Goal: Transaction & Acquisition: Purchase product/service

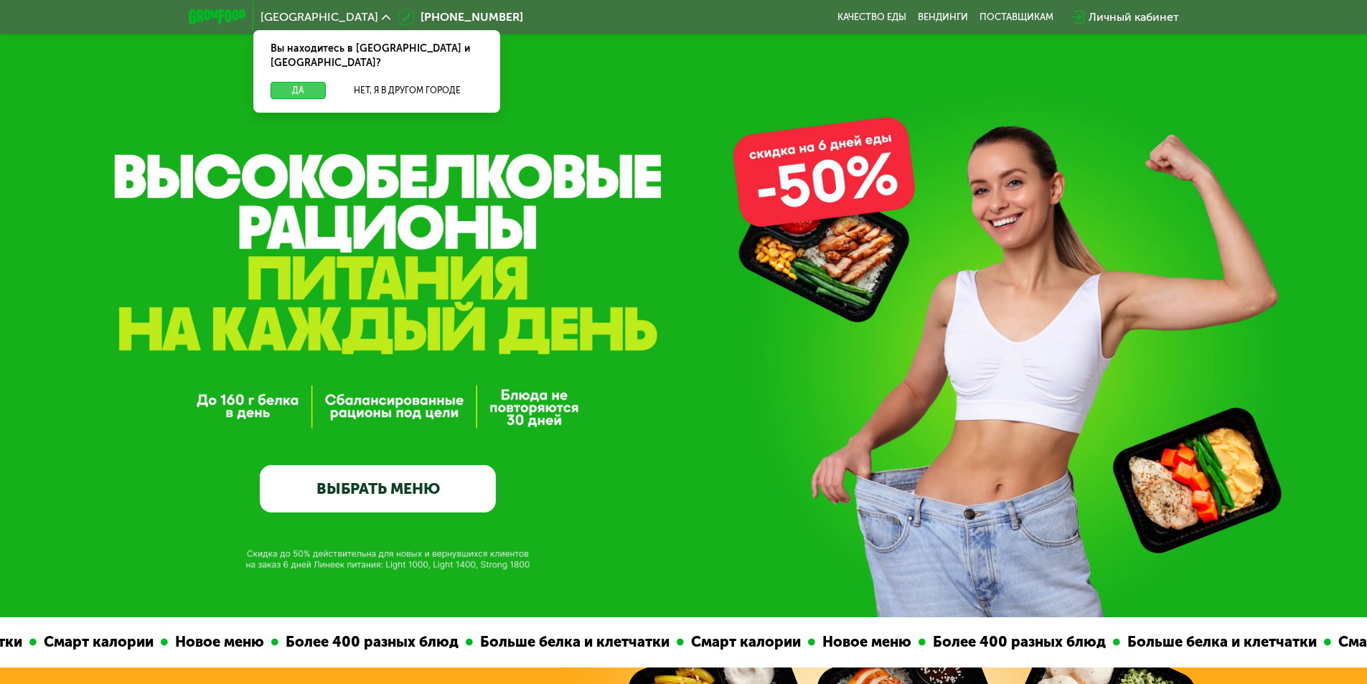
click at [306, 82] on button "Да" at bounding box center [297, 90] width 55 height 17
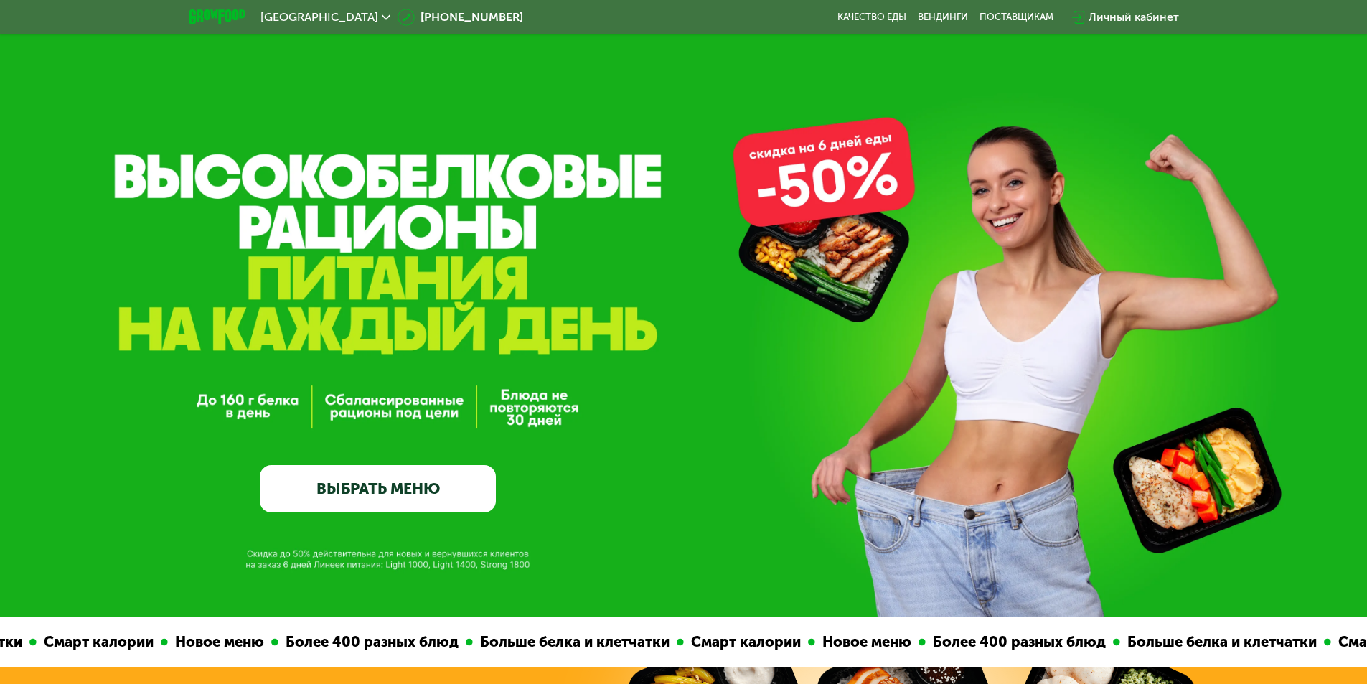
click at [451, 493] on link "ВЫБРАТЬ МЕНЮ" at bounding box center [378, 488] width 236 height 47
click at [435, 484] on link "ВЫБРАТЬ МЕНЮ" at bounding box center [378, 488] width 236 height 47
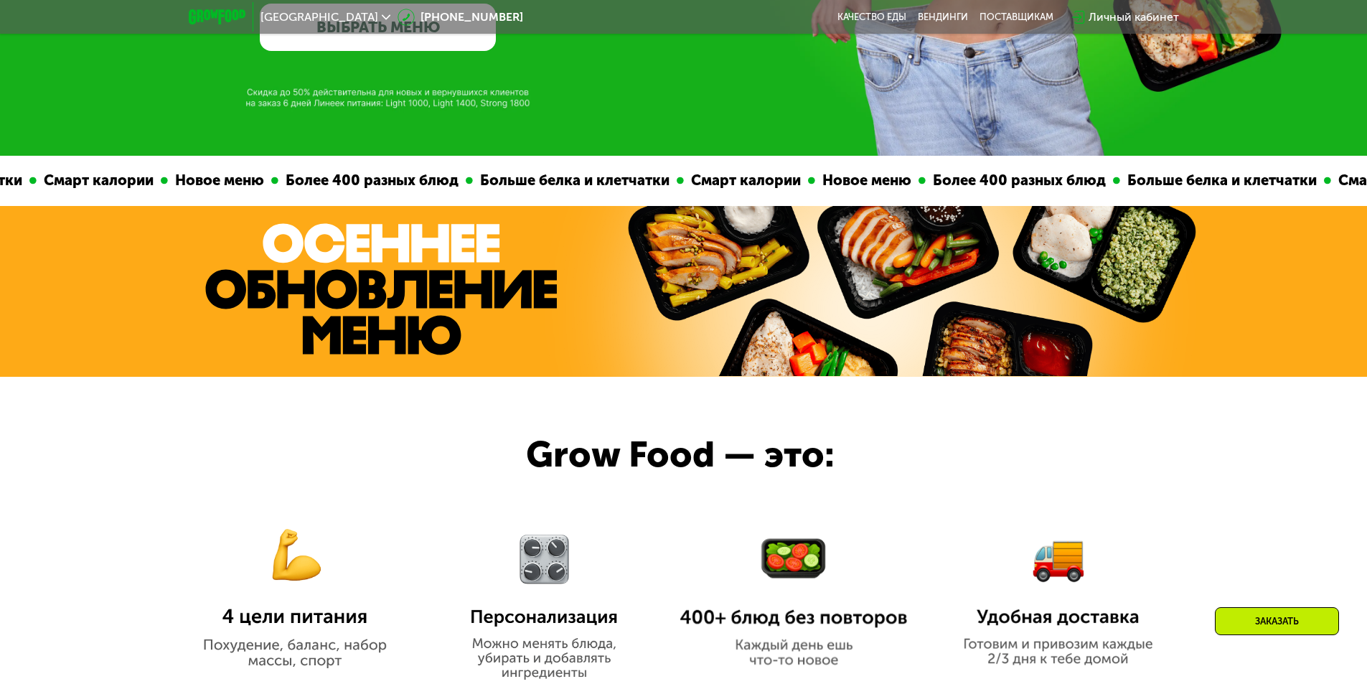
scroll to position [287, 0]
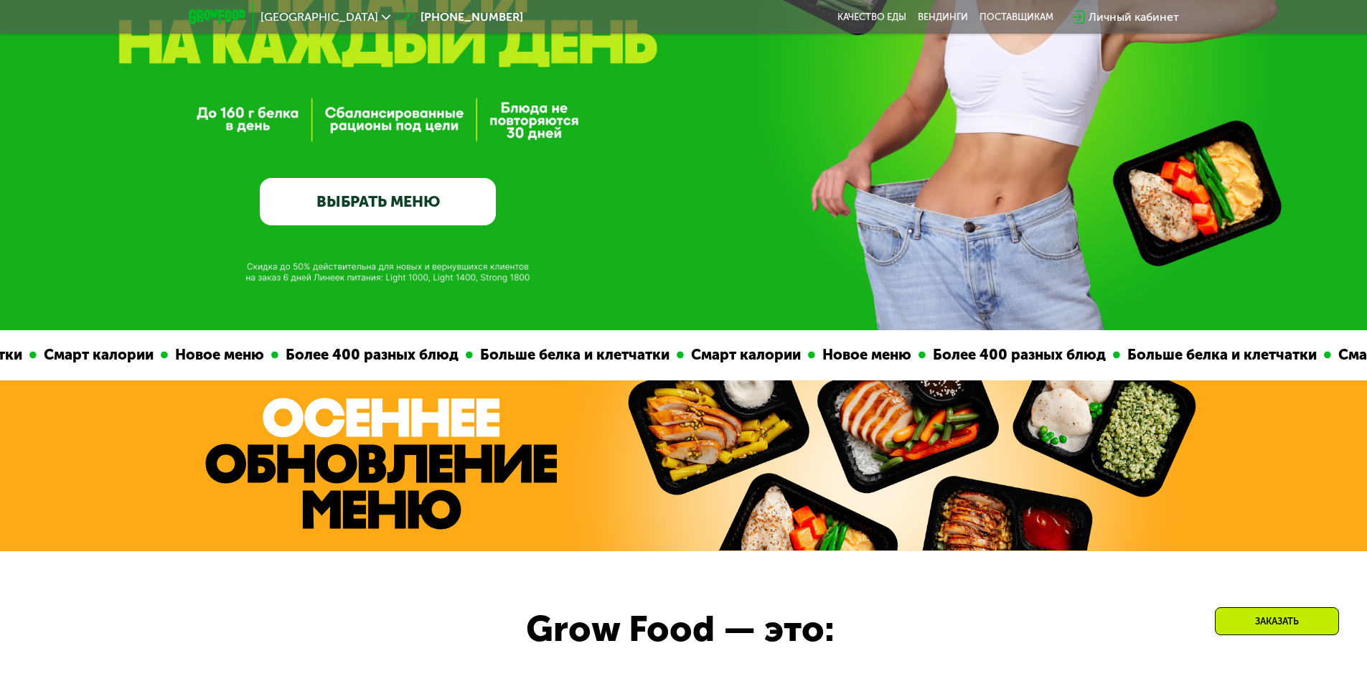
click at [374, 212] on link "ВЫБРАТЬ МЕНЮ" at bounding box center [378, 201] width 236 height 47
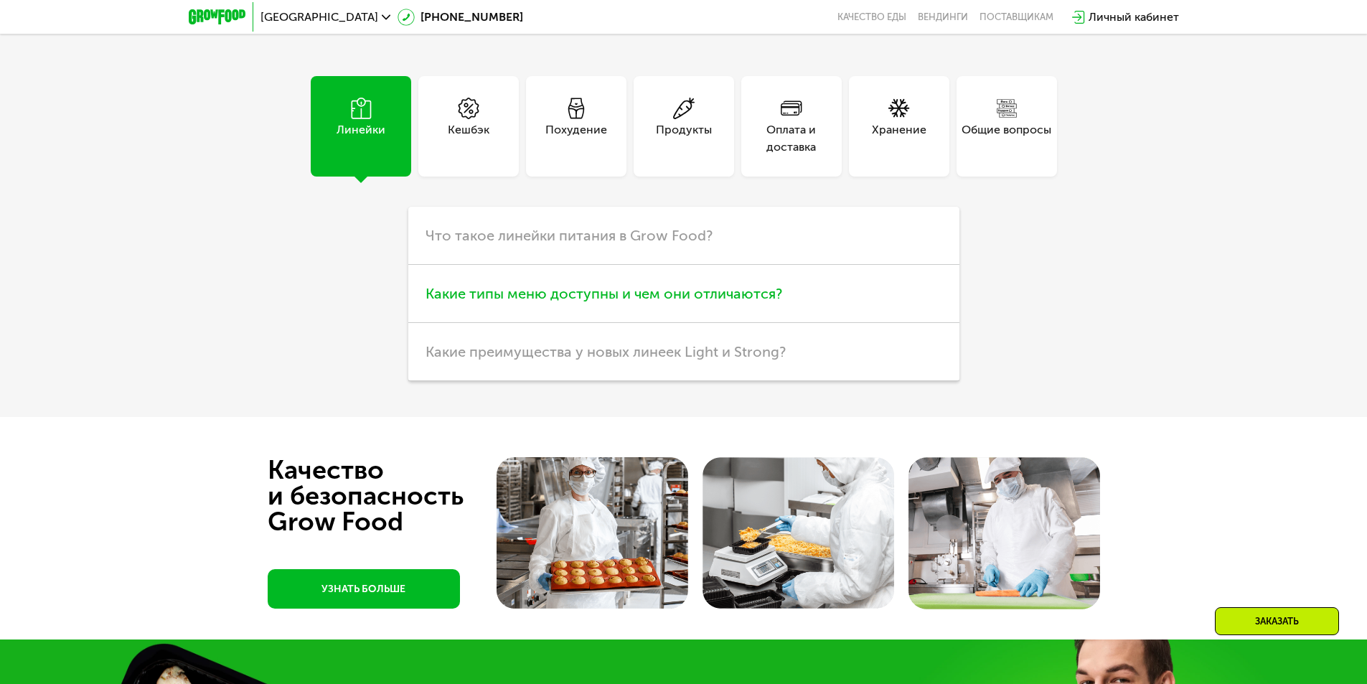
scroll to position [4377, 0]
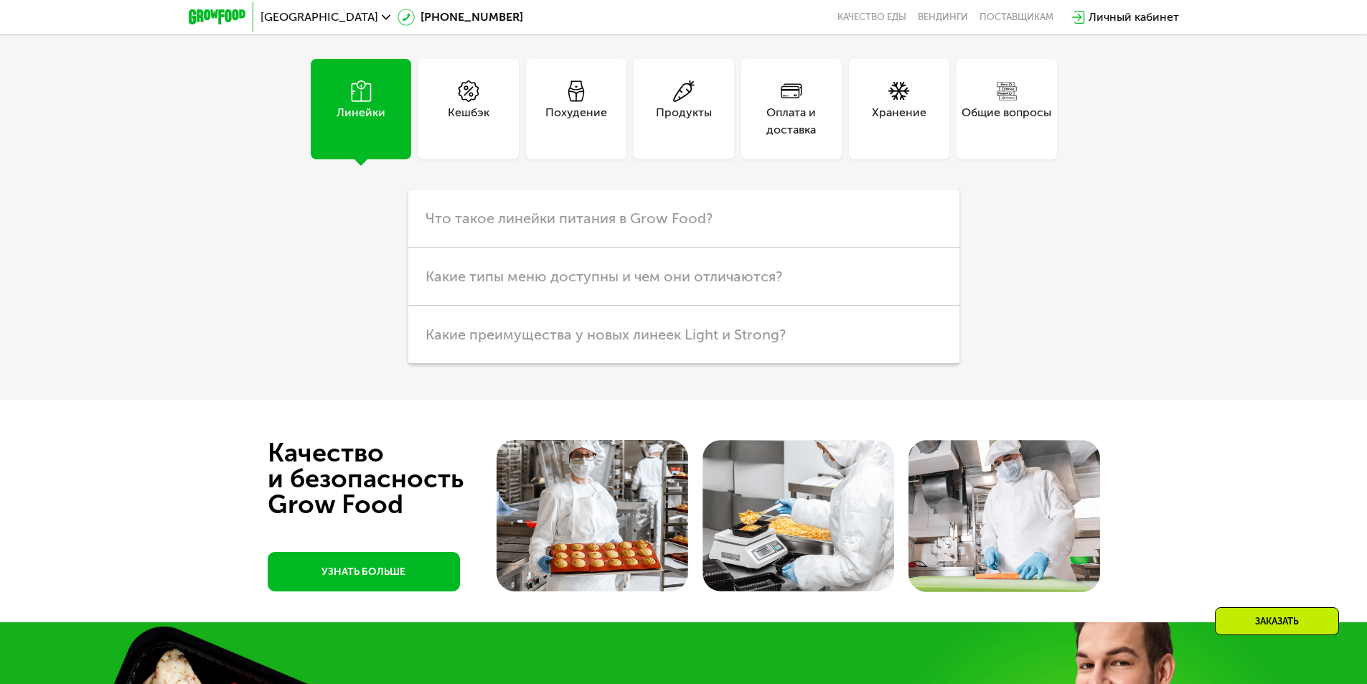
click at [597, 138] on div "Похудение" at bounding box center [576, 109] width 100 height 100
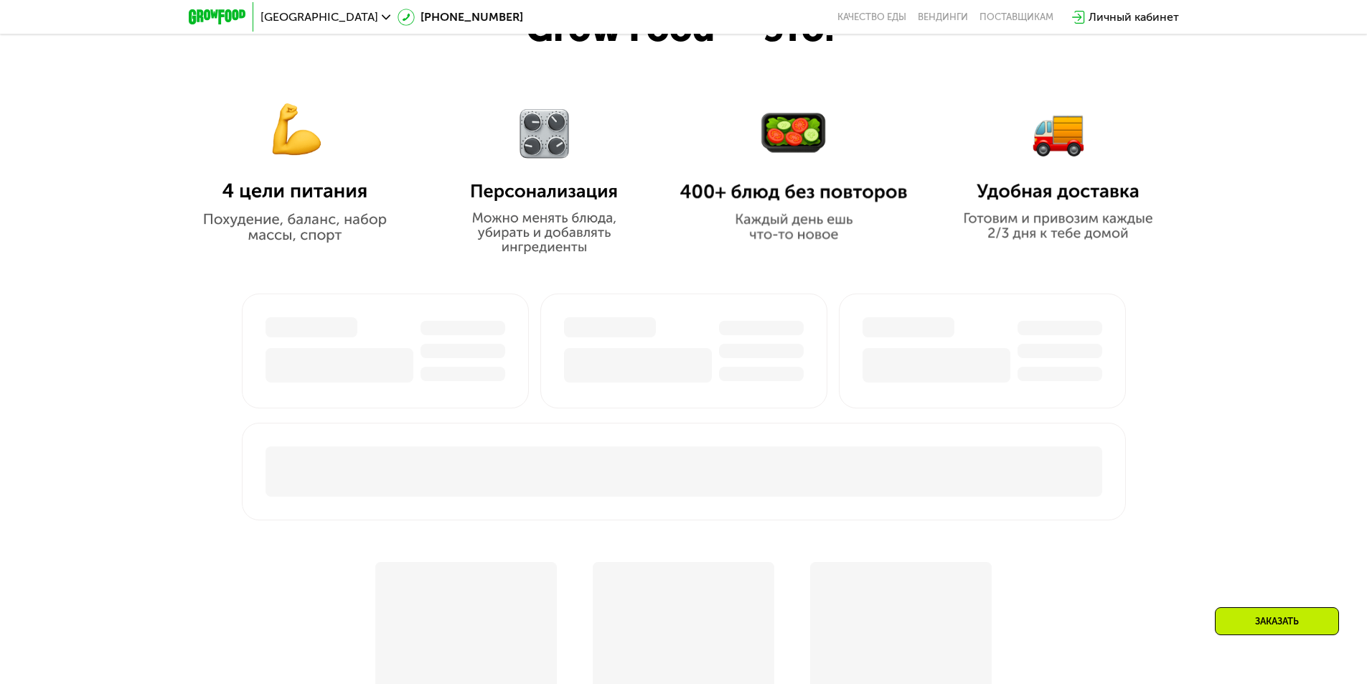
scroll to position [861, 0]
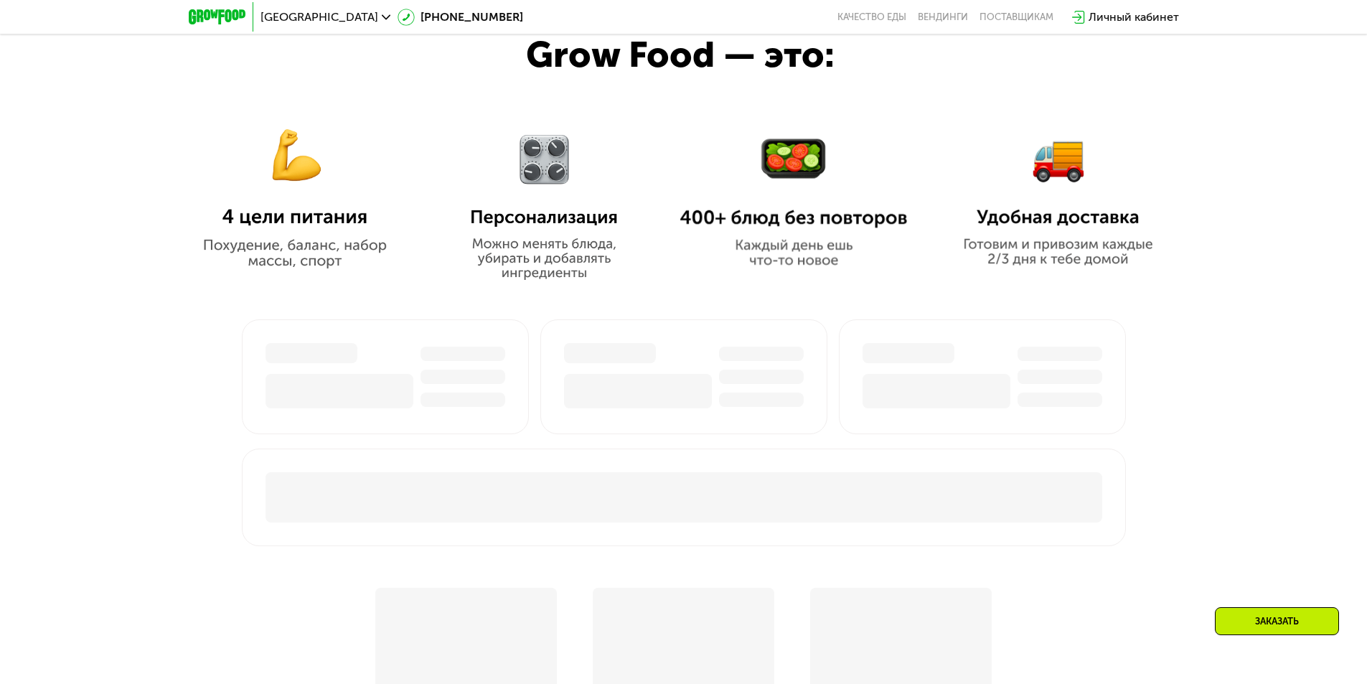
click at [1263, 612] on div "Заказать" at bounding box center [1277, 621] width 124 height 28
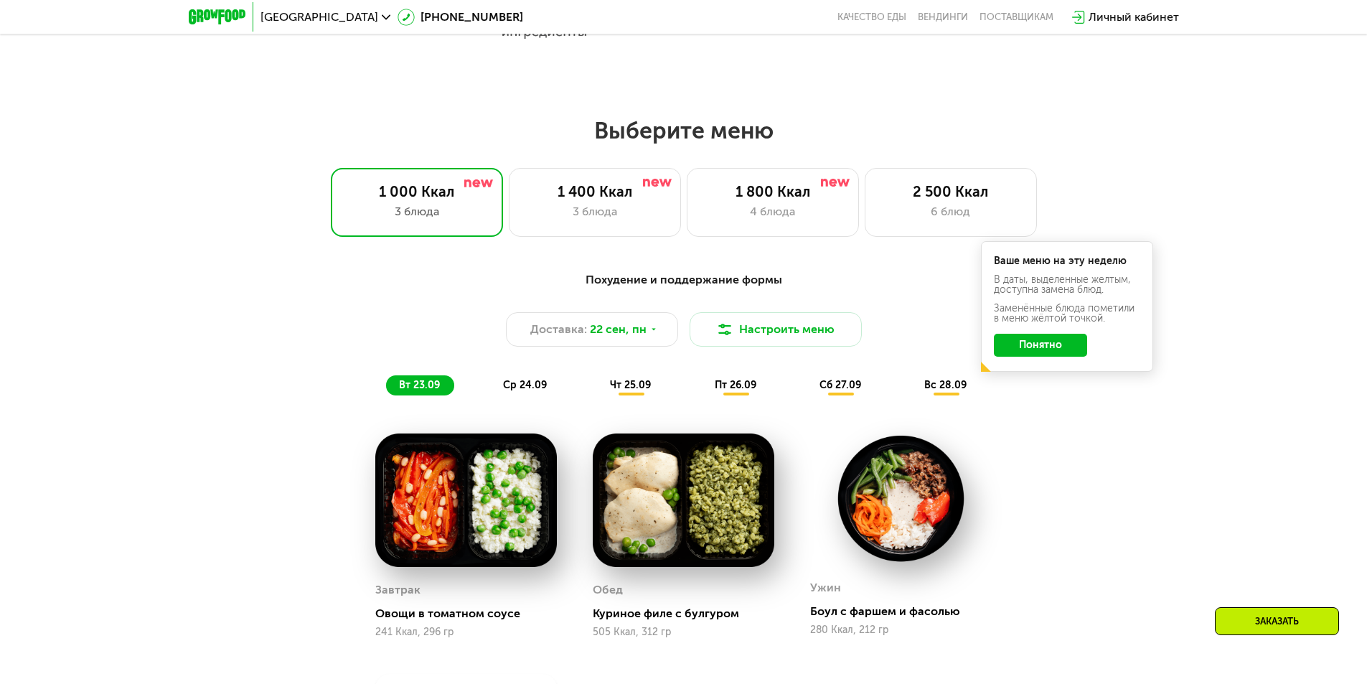
scroll to position [1148, 0]
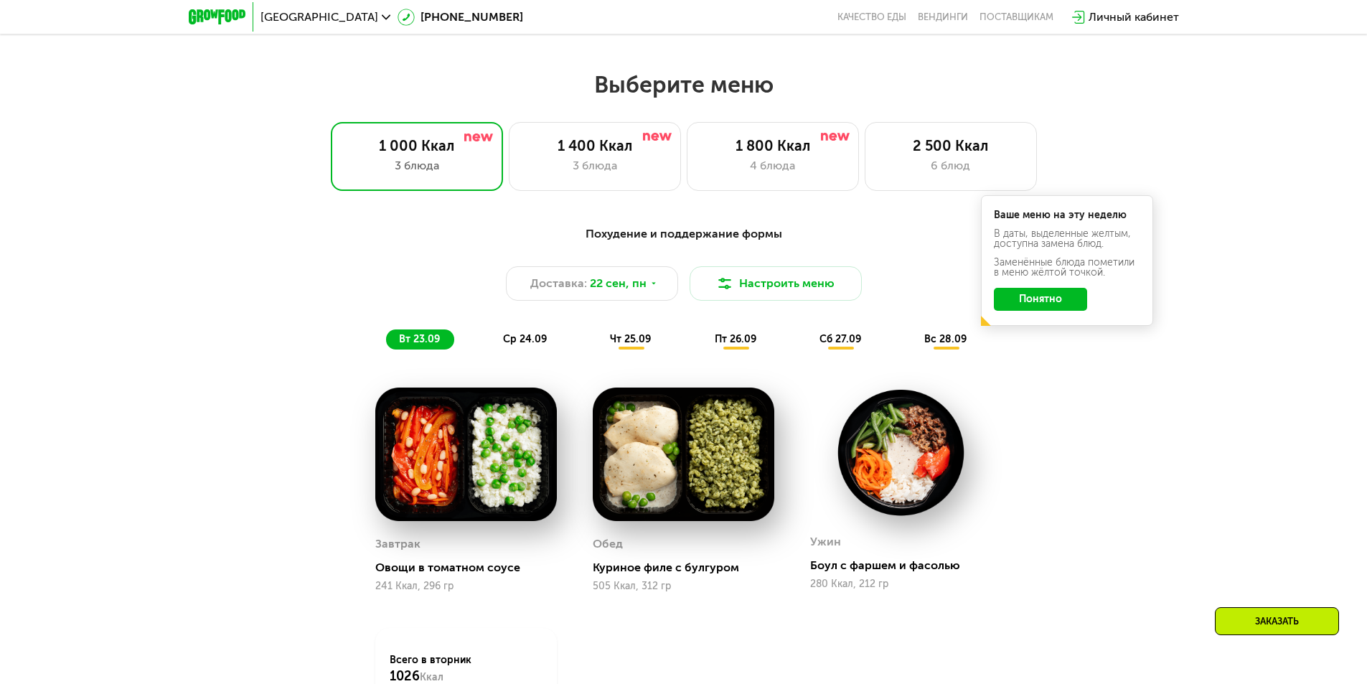
click at [1050, 306] on button "Понятно" at bounding box center [1040, 299] width 93 height 23
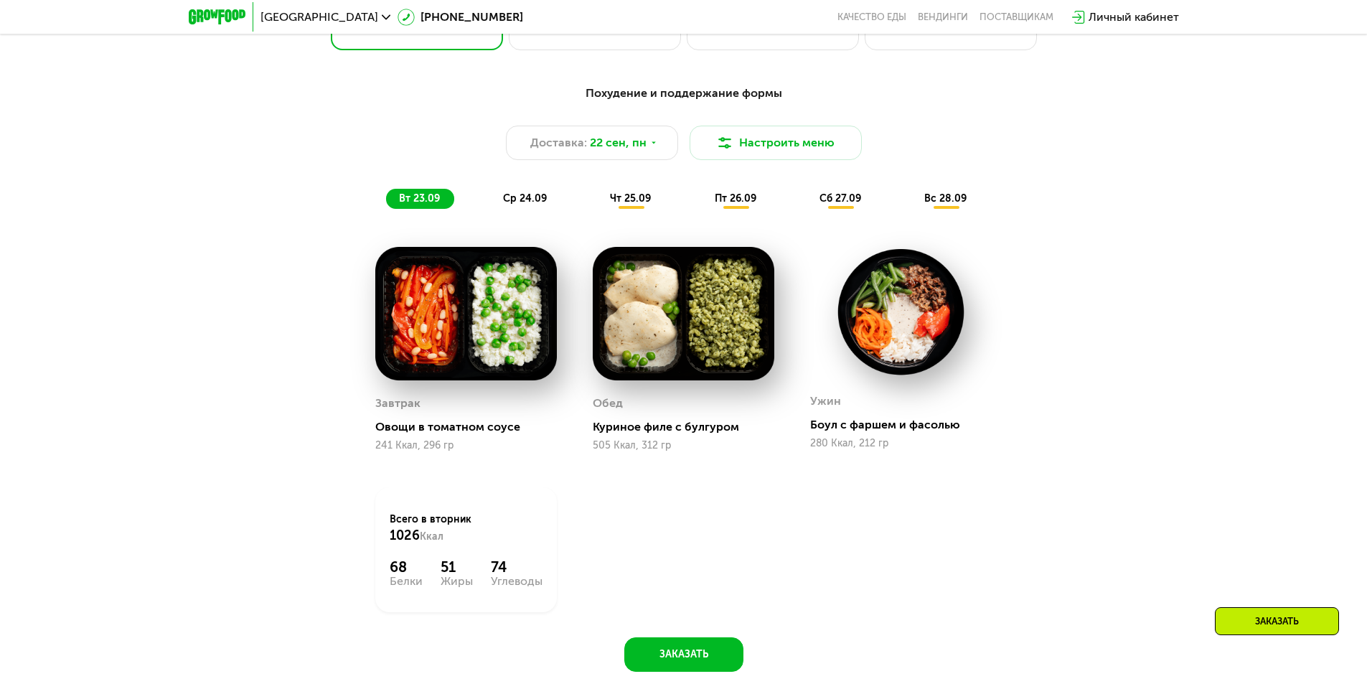
scroll to position [1220, 0]
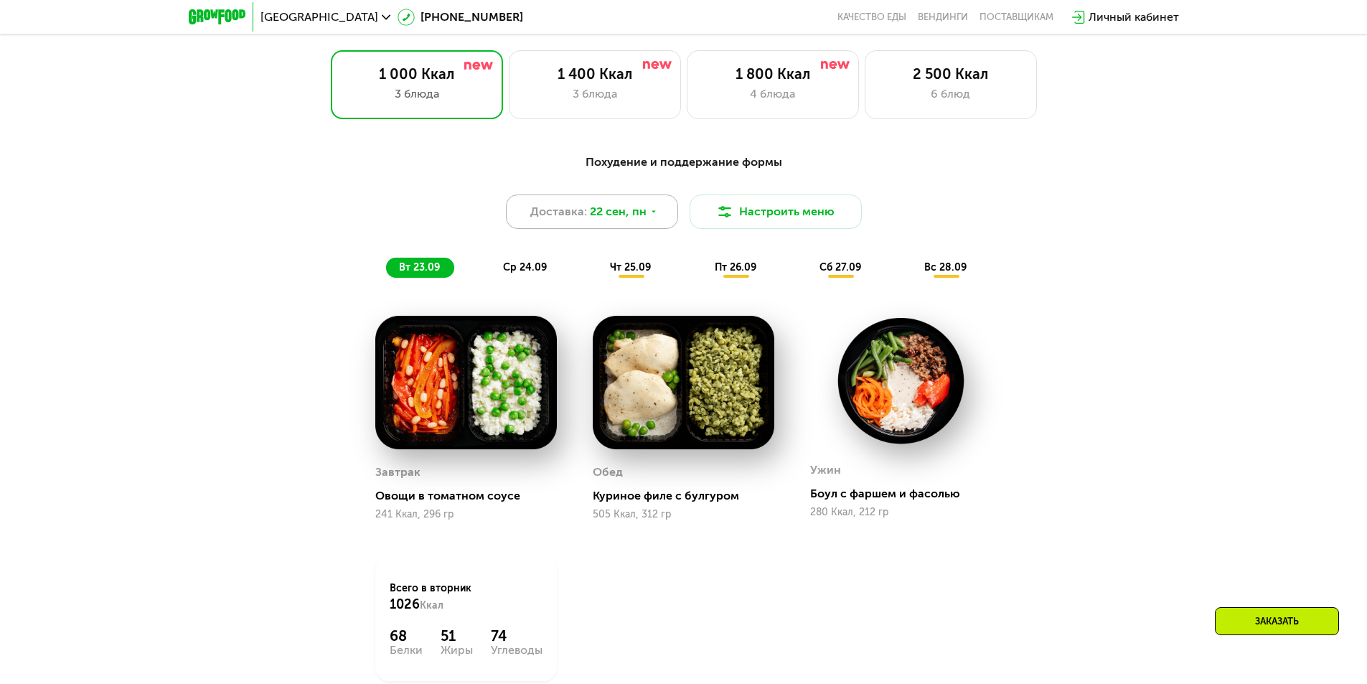
click at [598, 218] on span "22 сен, пн" at bounding box center [618, 211] width 57 height 17
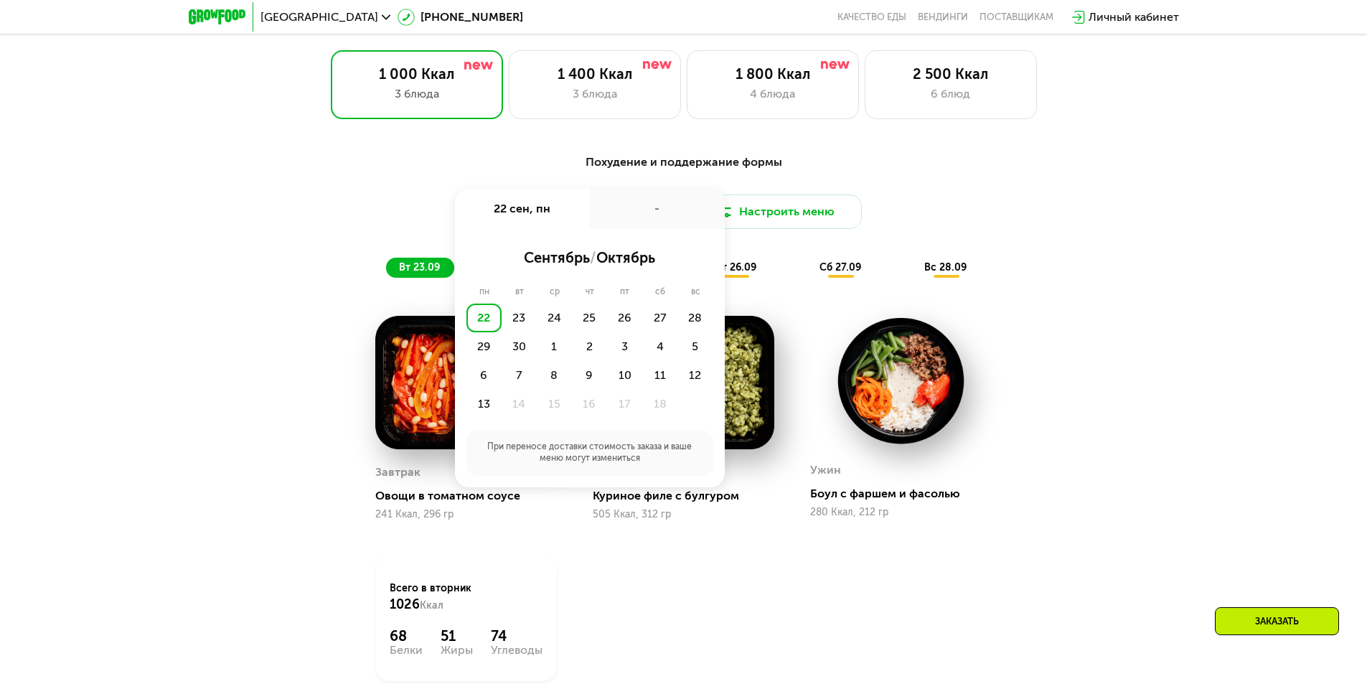
click at [486, 319] on div "22" at bounding box center [483, 317] width 35 height 29
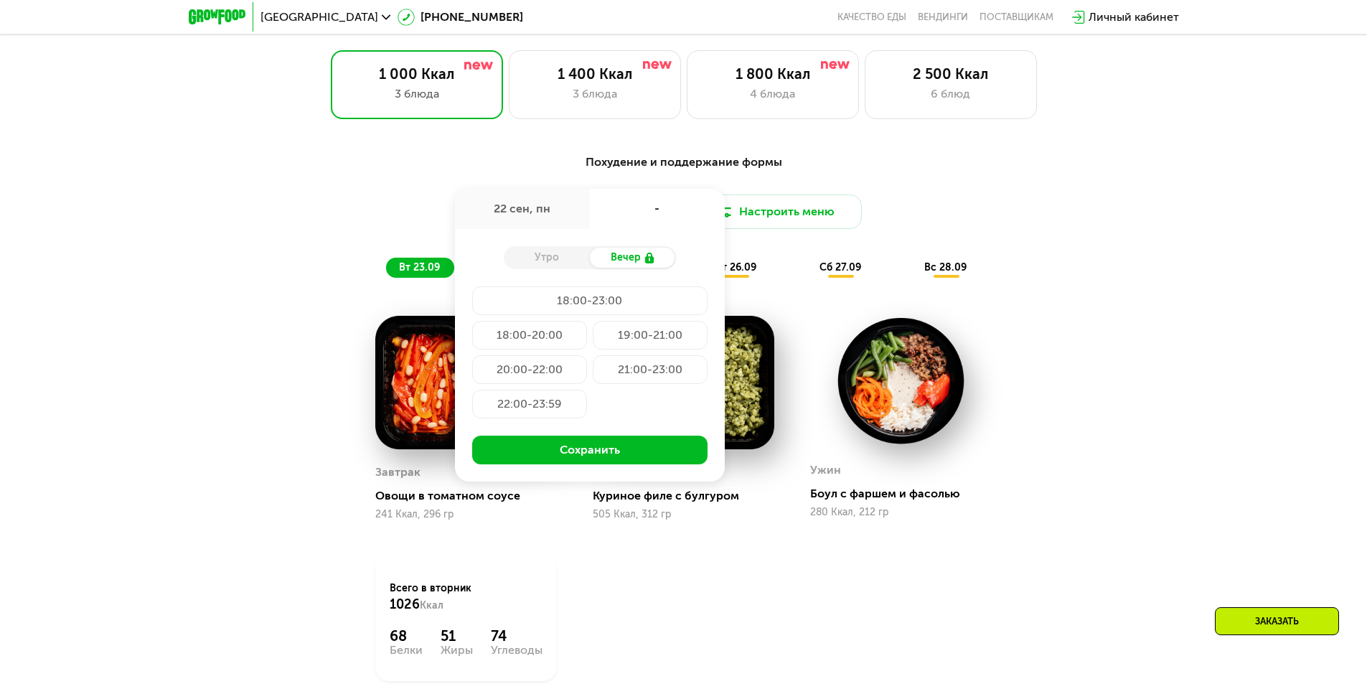
click at [1284, 362] on div "Похудение и поддержание формы Доставка: 22 сен, пн 22 сен, пн - Утро Вечер 18:0…" at bounding box center [683, 454] width 1367 height 643
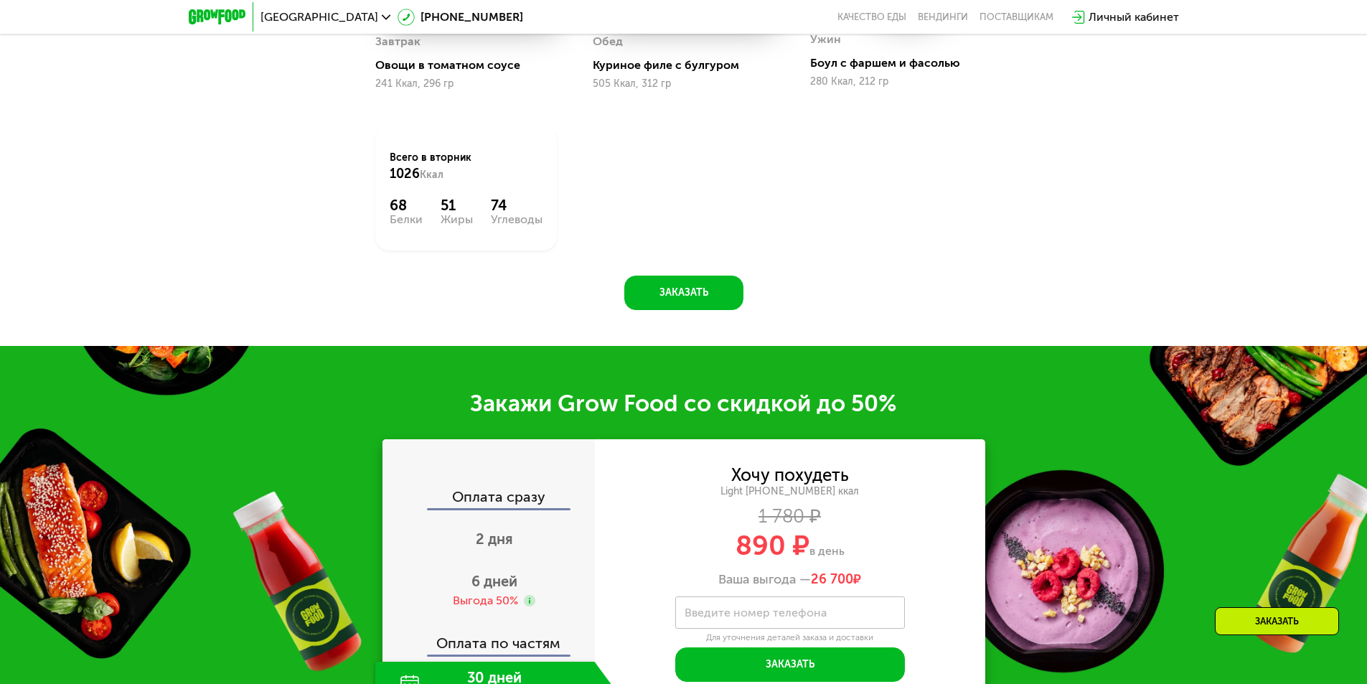
scroll to position [1865, 0]
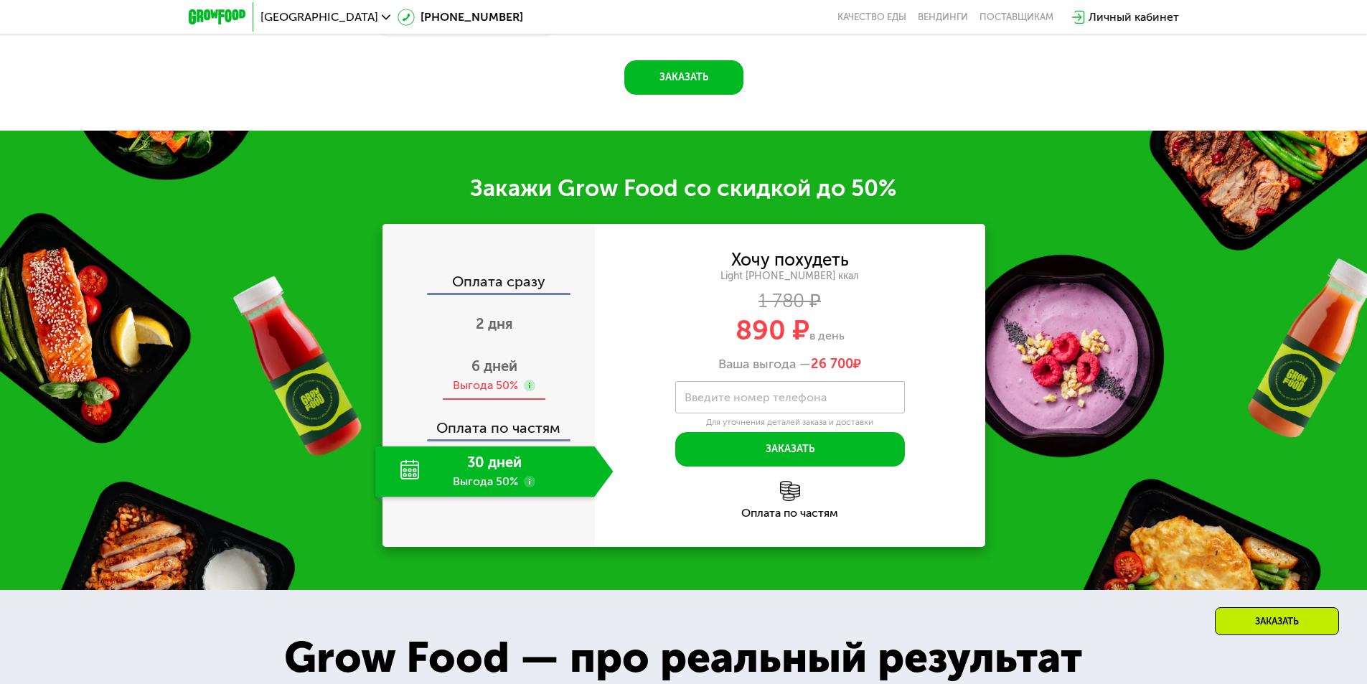
click at [500, 381] on div "6 дней Выгода 50%" at bounding box center [494, 375] width 238 height 50
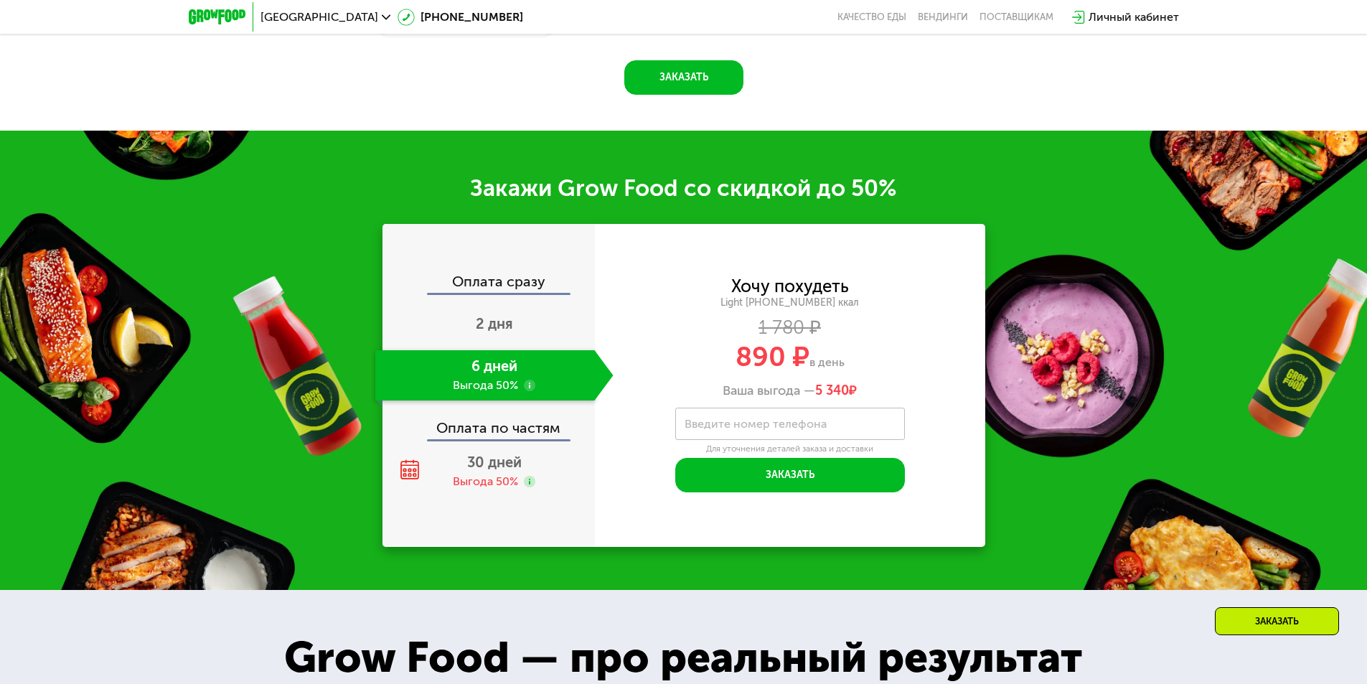
click at [744, 428] on label "Введите номер телефона" at bounding box center [755, 424] width 142 height 8
click at [744, 429] on input "Введите номер телефона" at bounding box center [790, 424] width 230 height 32
click at [500, 368] on div "6 дней Выгода 50%" at bounding box center [485, 375] width 220 height 50
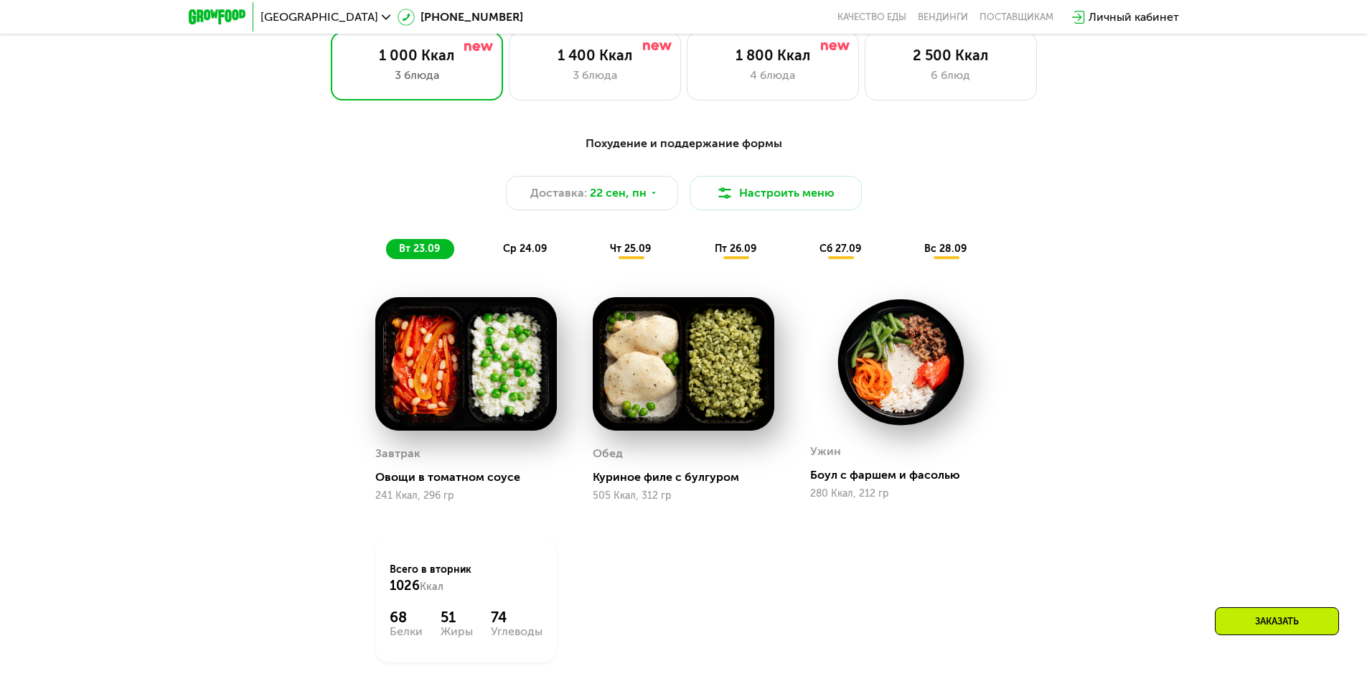
scroll to position [1220, 0]
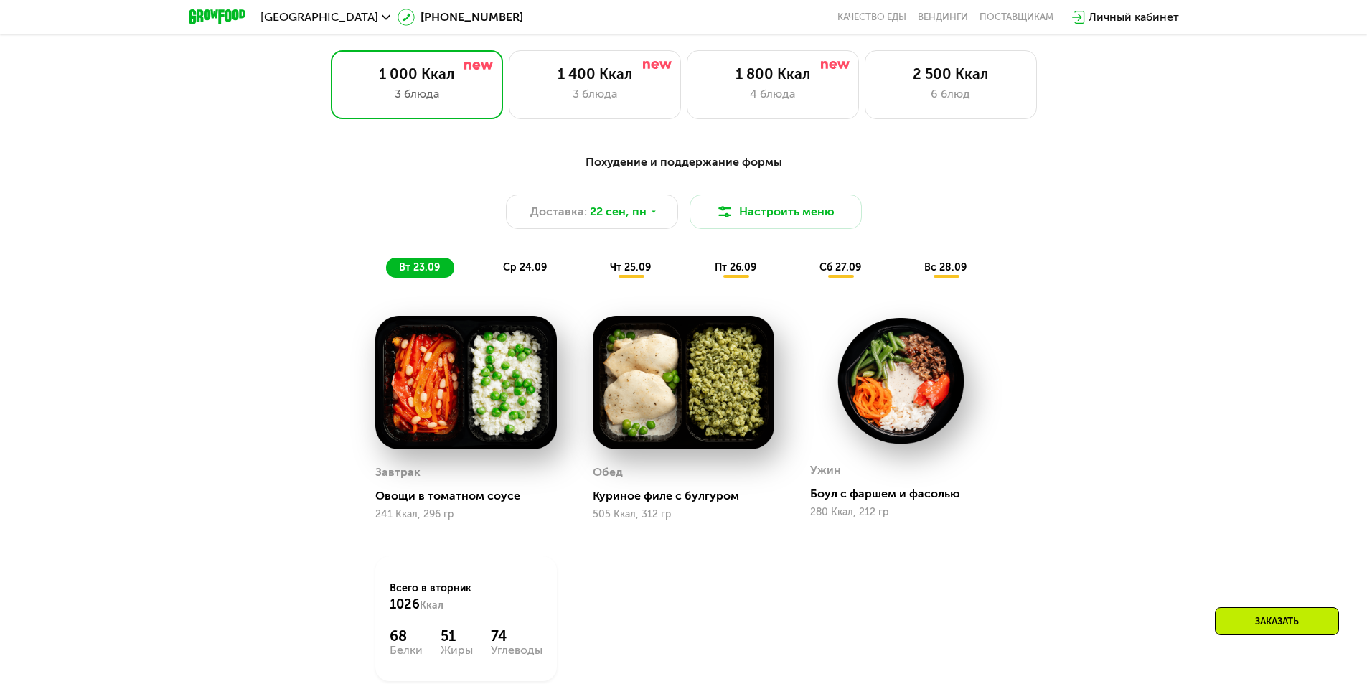
click at [1192, 301] on div "Похудение и поддержание формы Доставка: 22 сен, пн Настроить меню вт 23.09 ср 2…" at bounding box center [683, 454] width 1367 height 643
click at [649, 213] on icon at bounding box center [653, 211] width 9 height 9
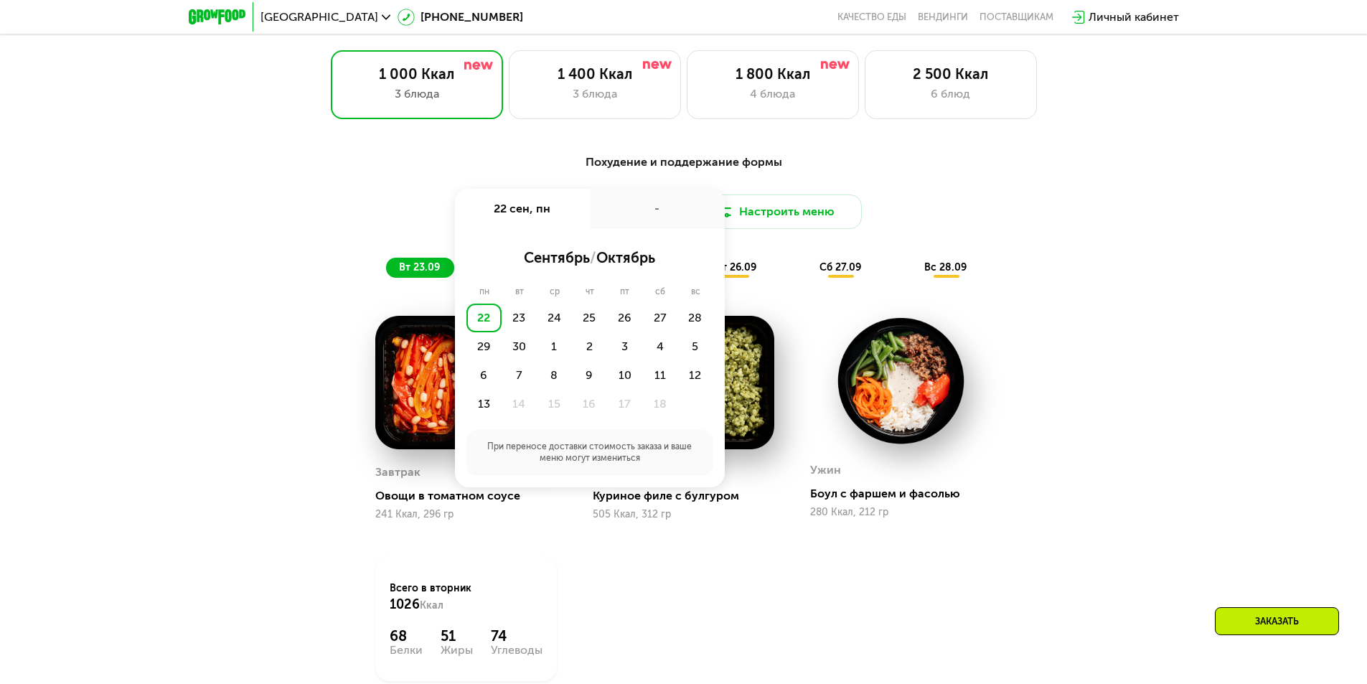
click at [1327, 332] on div "Похудение и поддержание формы Доставка: 22 сен, пн 22 сен, пн - сентябрь / октя…" at bounding box center [683, 454] width 1367 height 643
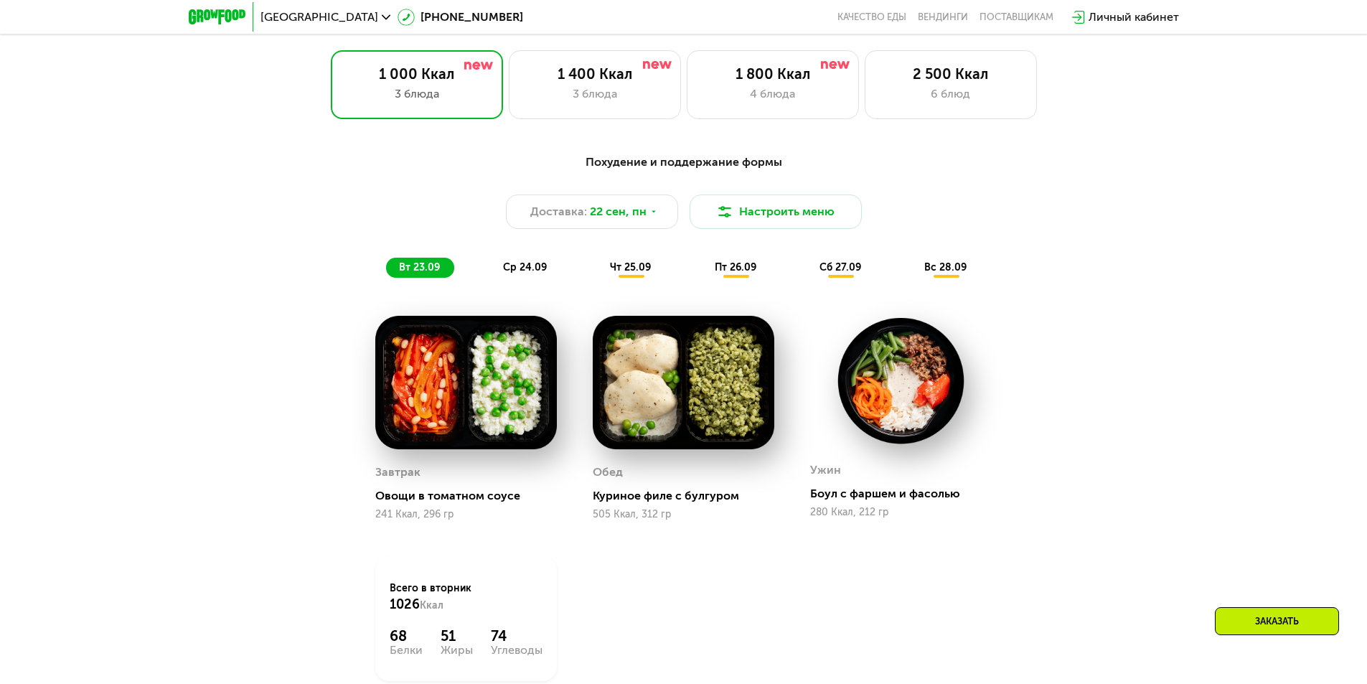
click at [540, 270] on span "ср 24.09" at bounding box center [525, 267] width 44 height 12
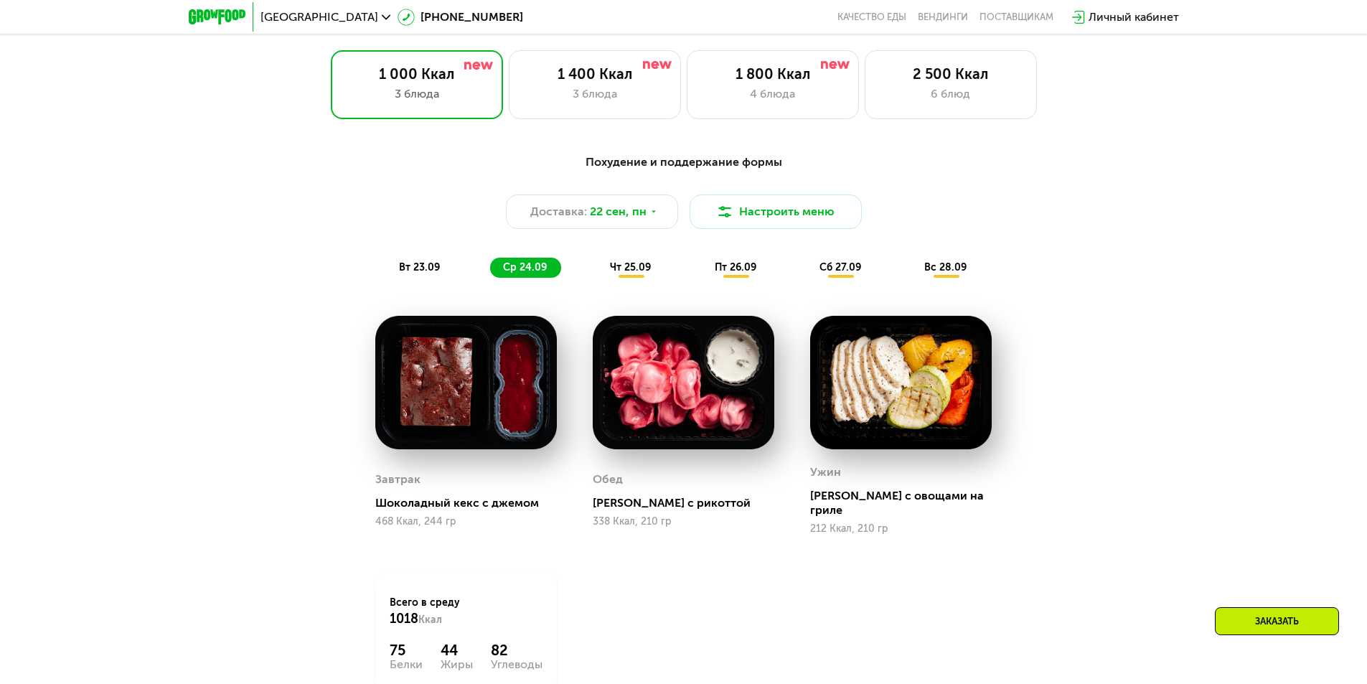
click at [624, 273] on span "чт 25.09" at bounding box center [630, 267] width 41 height 12
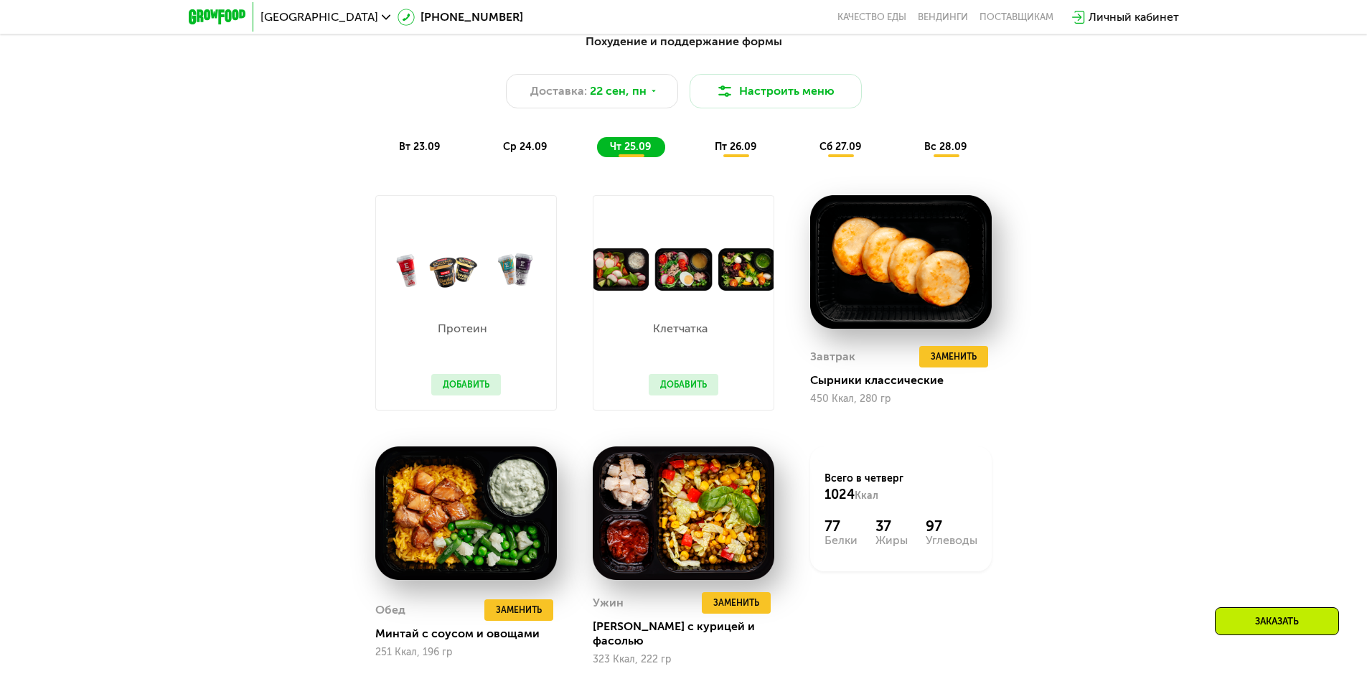
scroll to position [1363, 0]
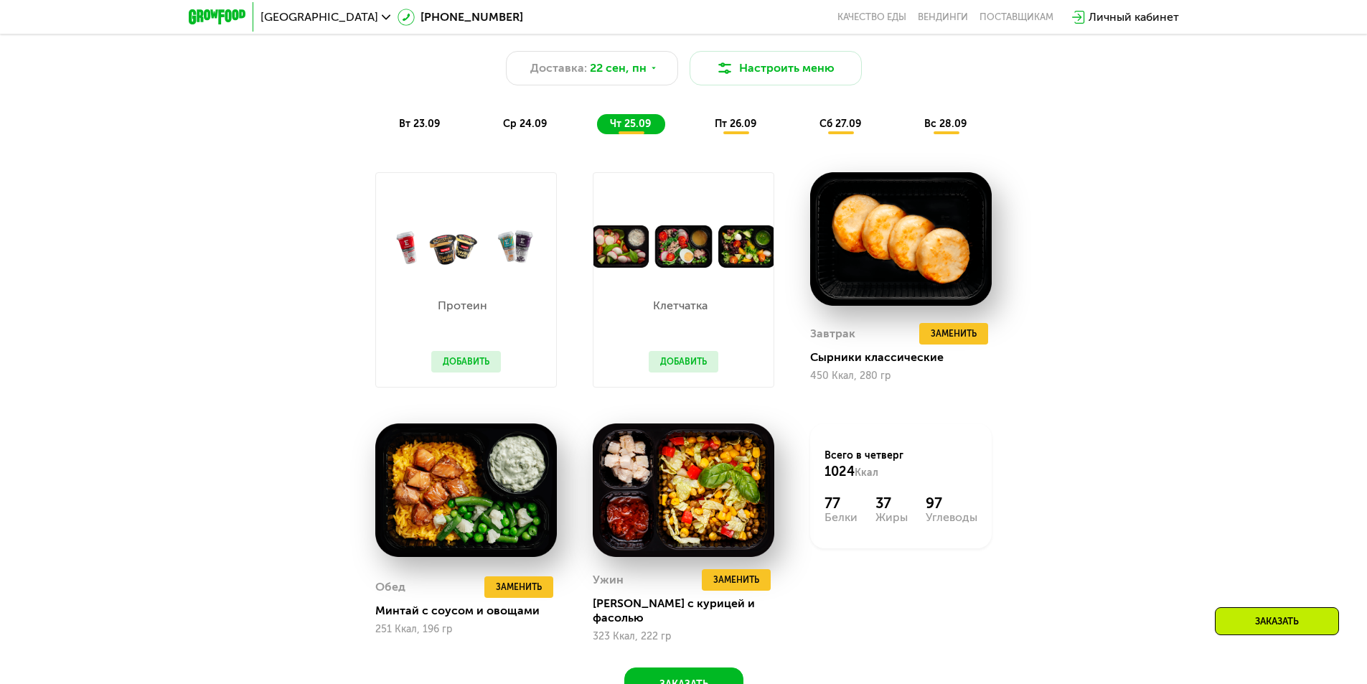
click at [735, 125] on span "пт 26.09" at bounding box center [736, 124] width 42 height 12
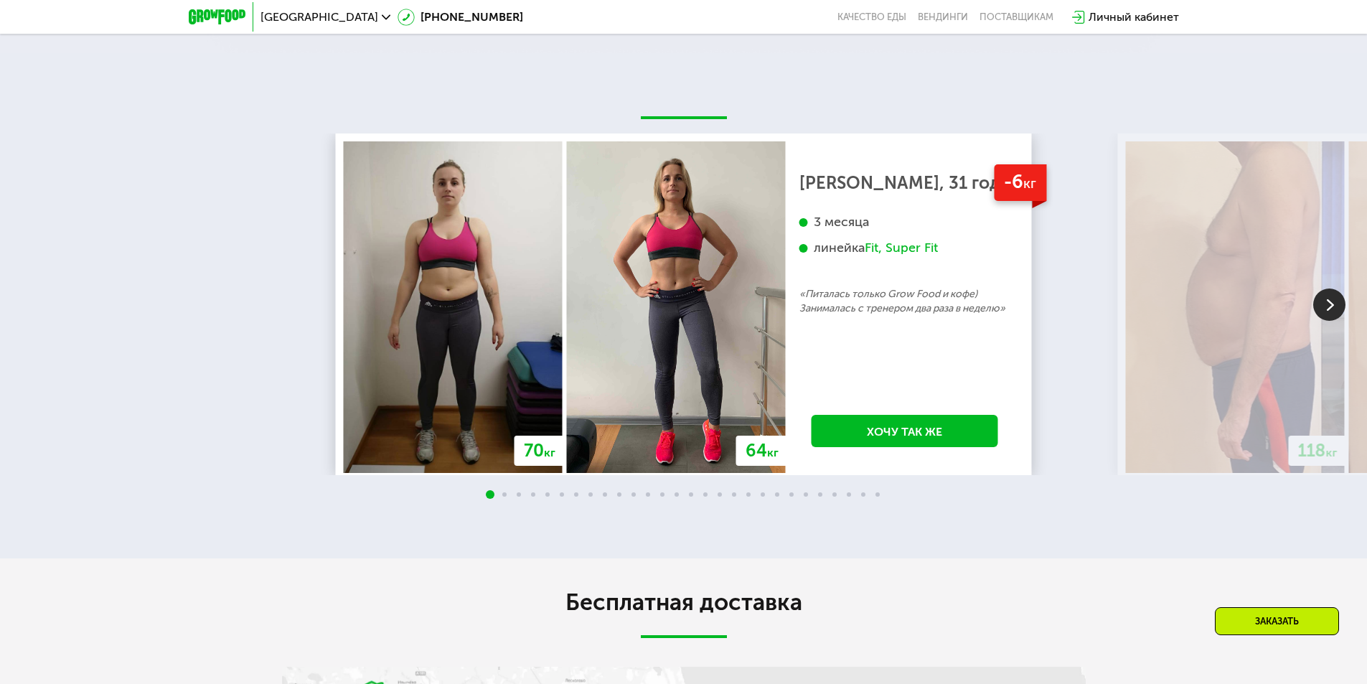
scroll to position [3085, 0]
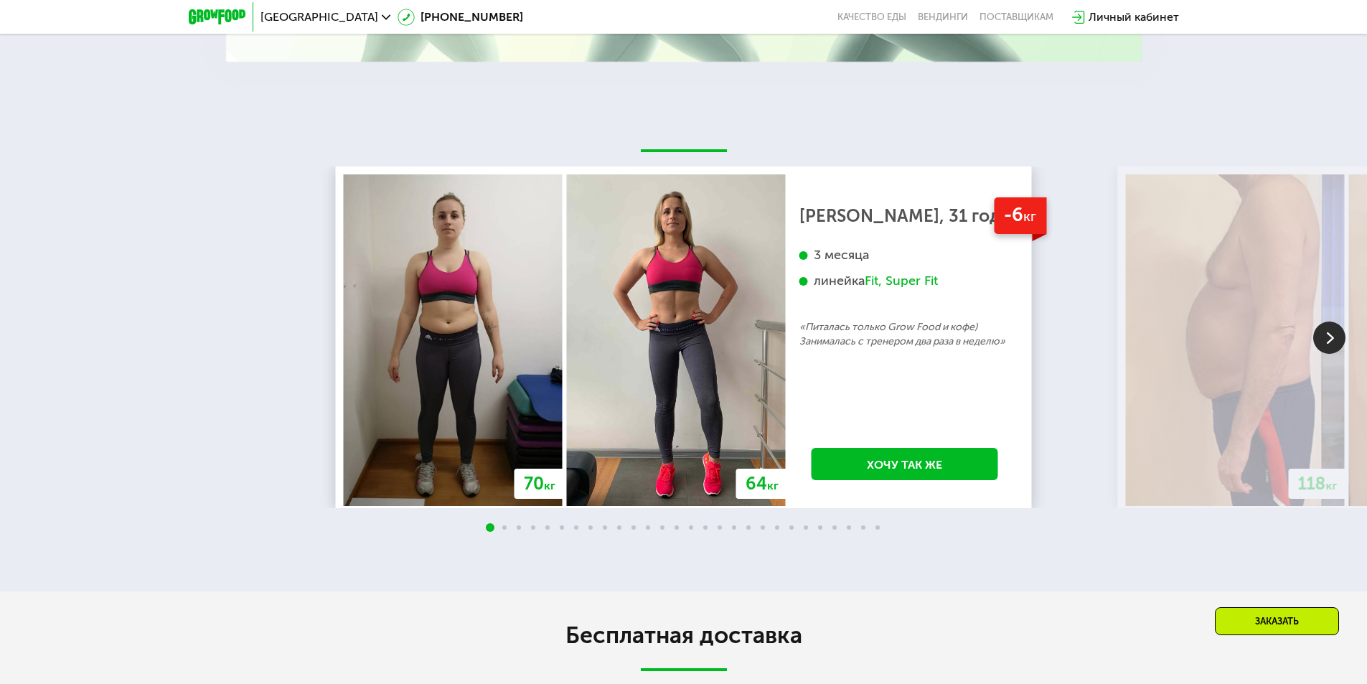
click at [1334, 354] on img at bounding box center [1329, 337] width 32 height 32
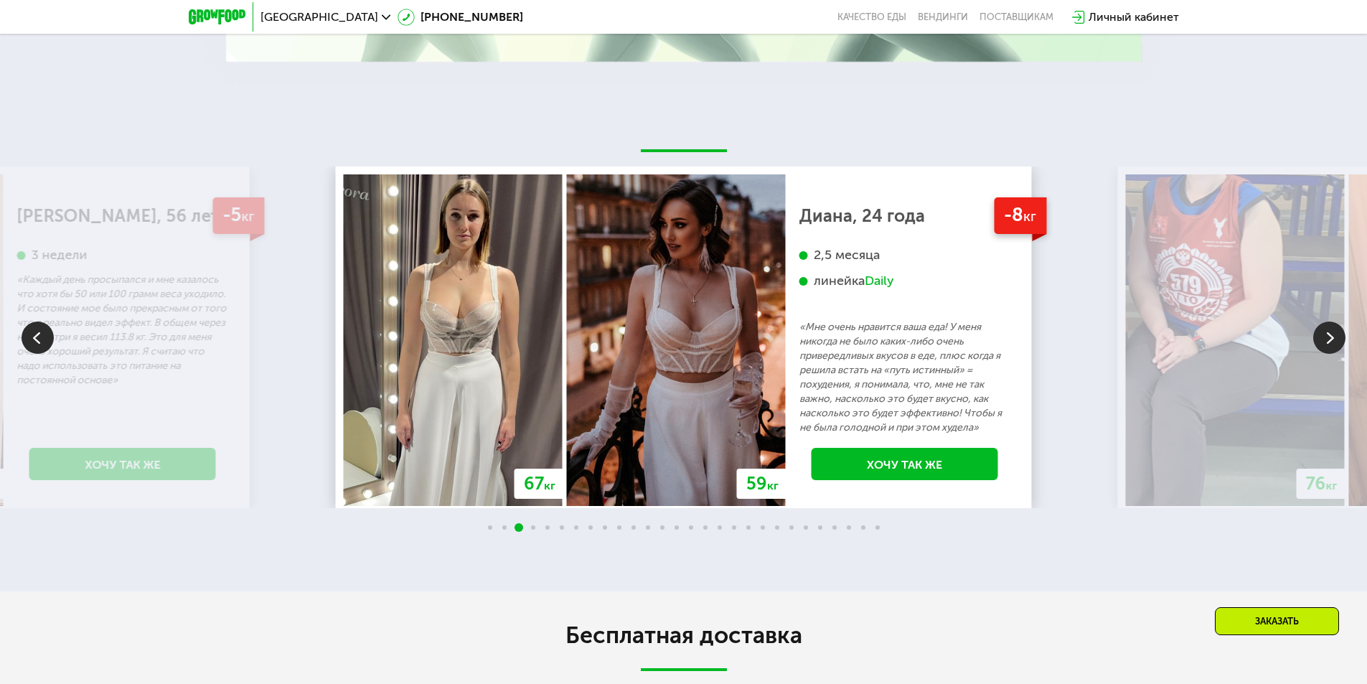
click at [1336, 354] on img at bounding box center [1329, 337] width 32 height 32
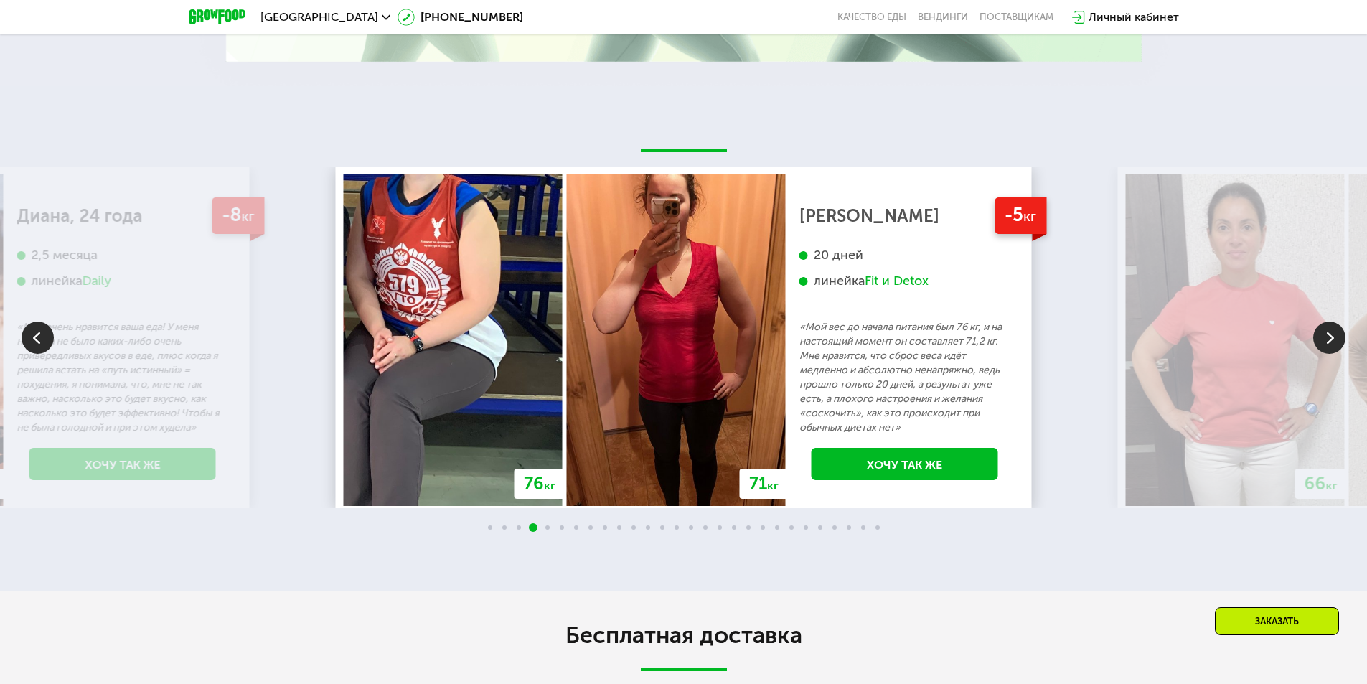
click at [1336, 354] on img at bounding box center [1329, 337] width 32 height 32
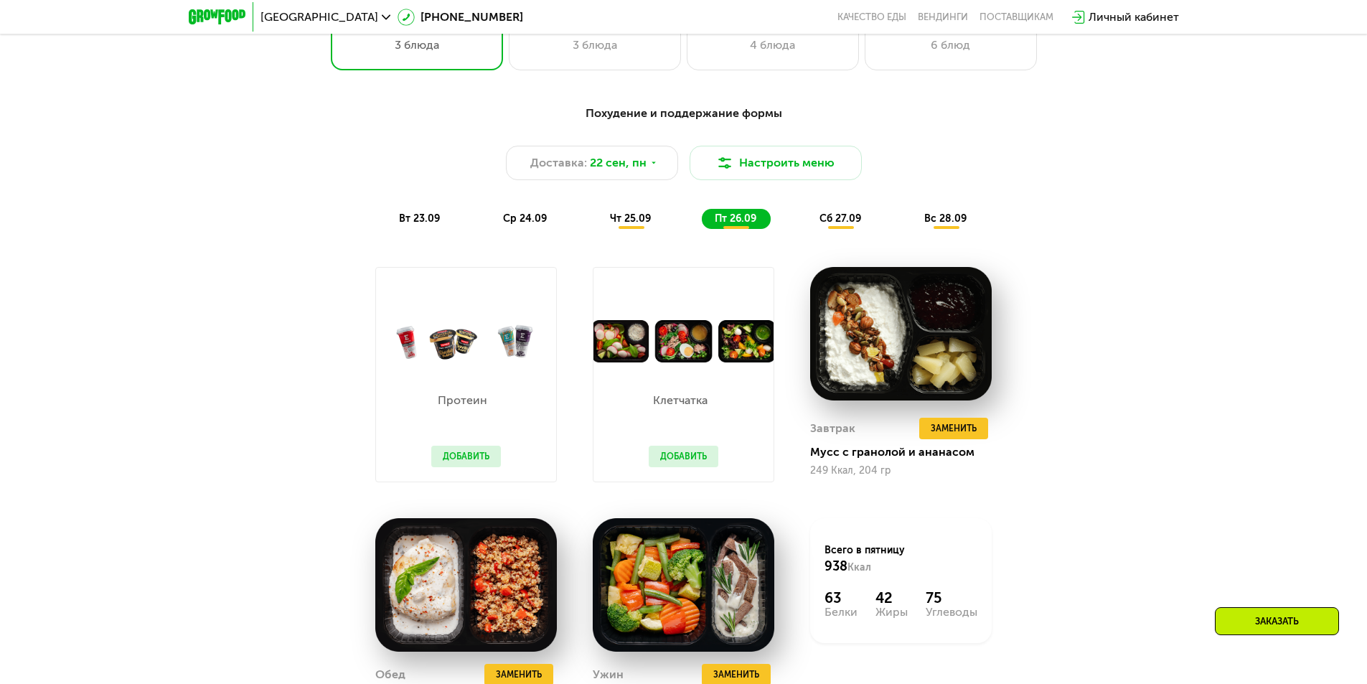
scroll to position [1291, 0]
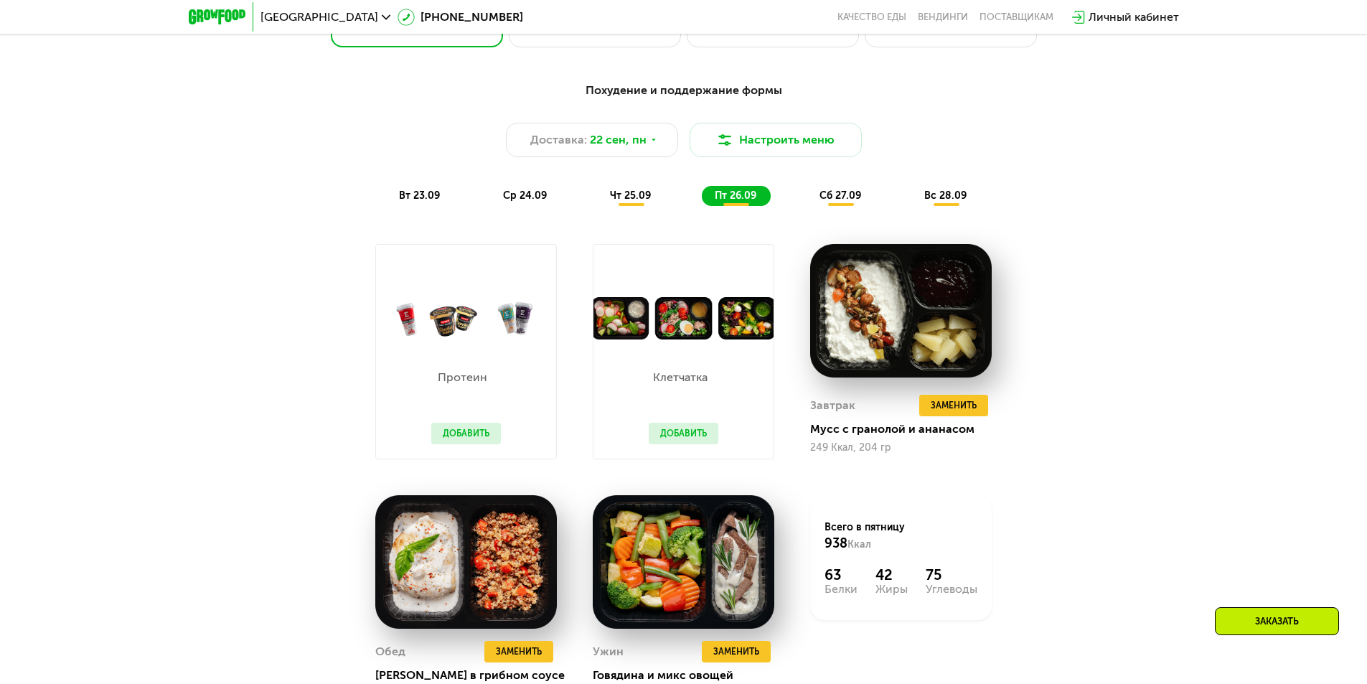
click at [842, 197] on span "сб 27.09" at bounding box center [840, 195] width 42 height 12
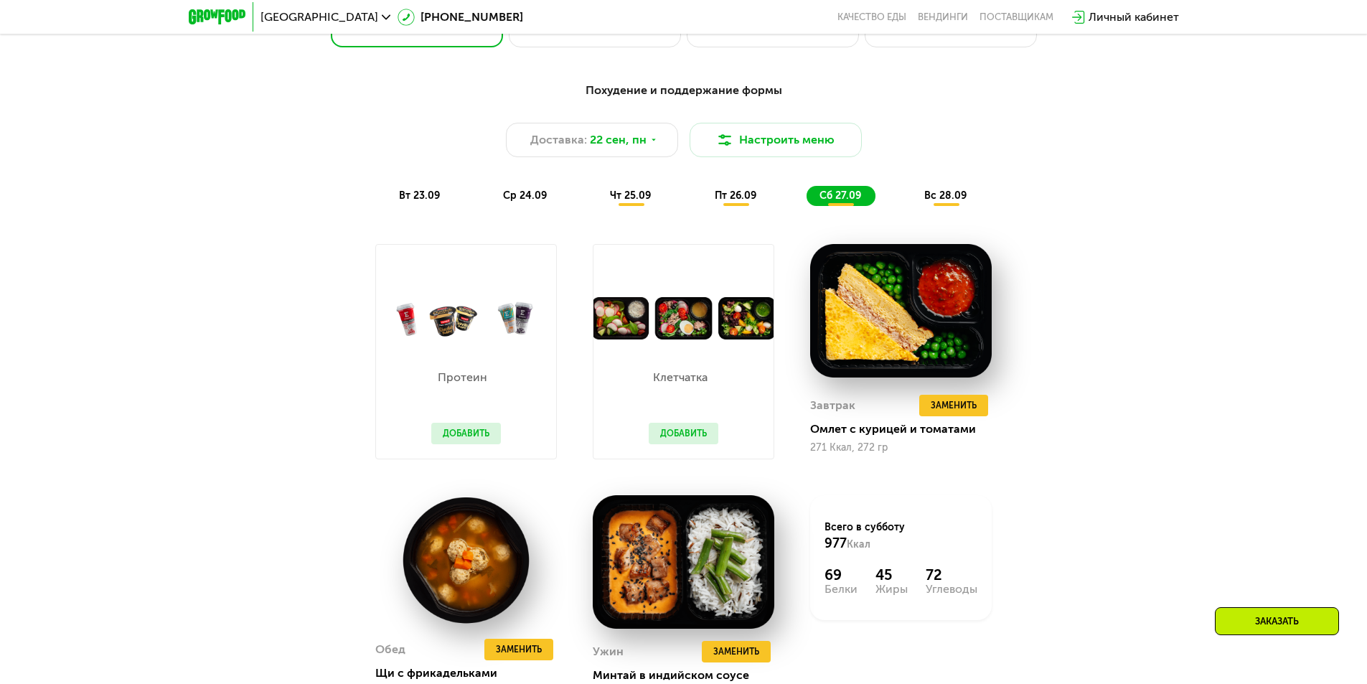
click at [947, 198] on span "вс 28.09" at bounding box center [945, 195] width 42 height 12
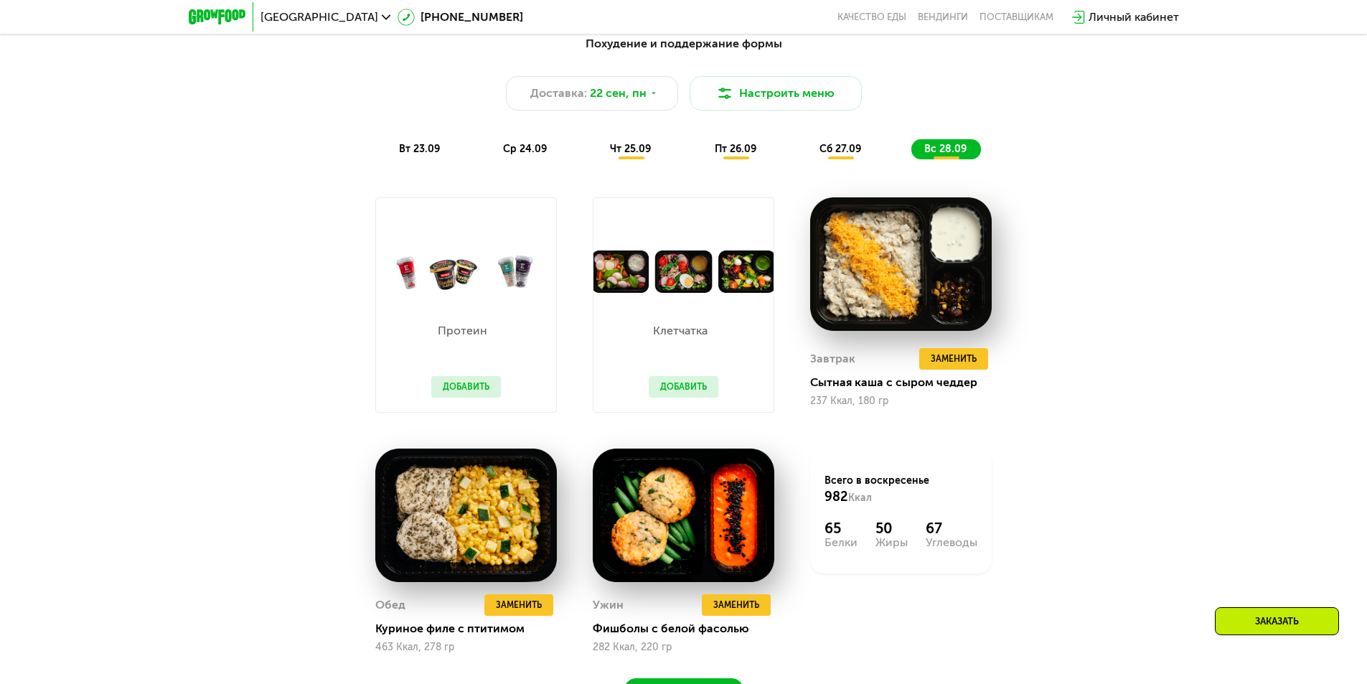
scroll to position [1363, 0]
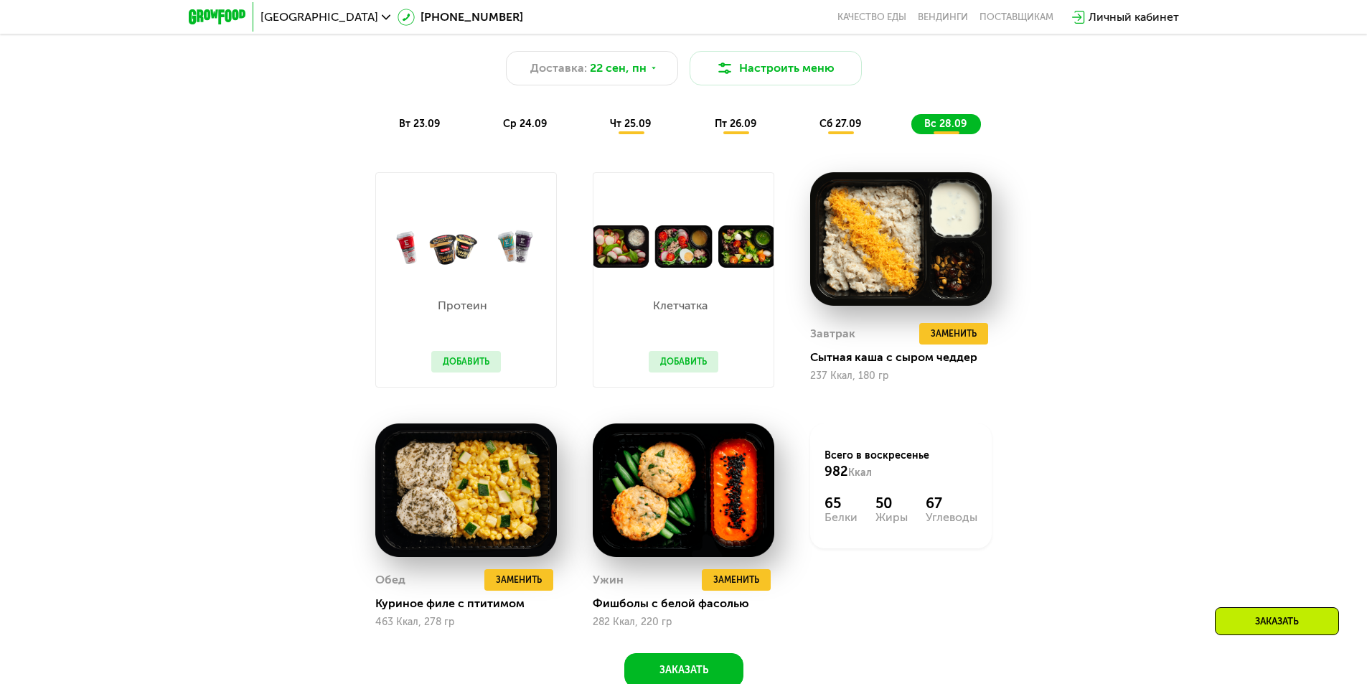
click at [413, 130] on span "вт 23.09" at bounding box center [419, 124] width 41 height 12
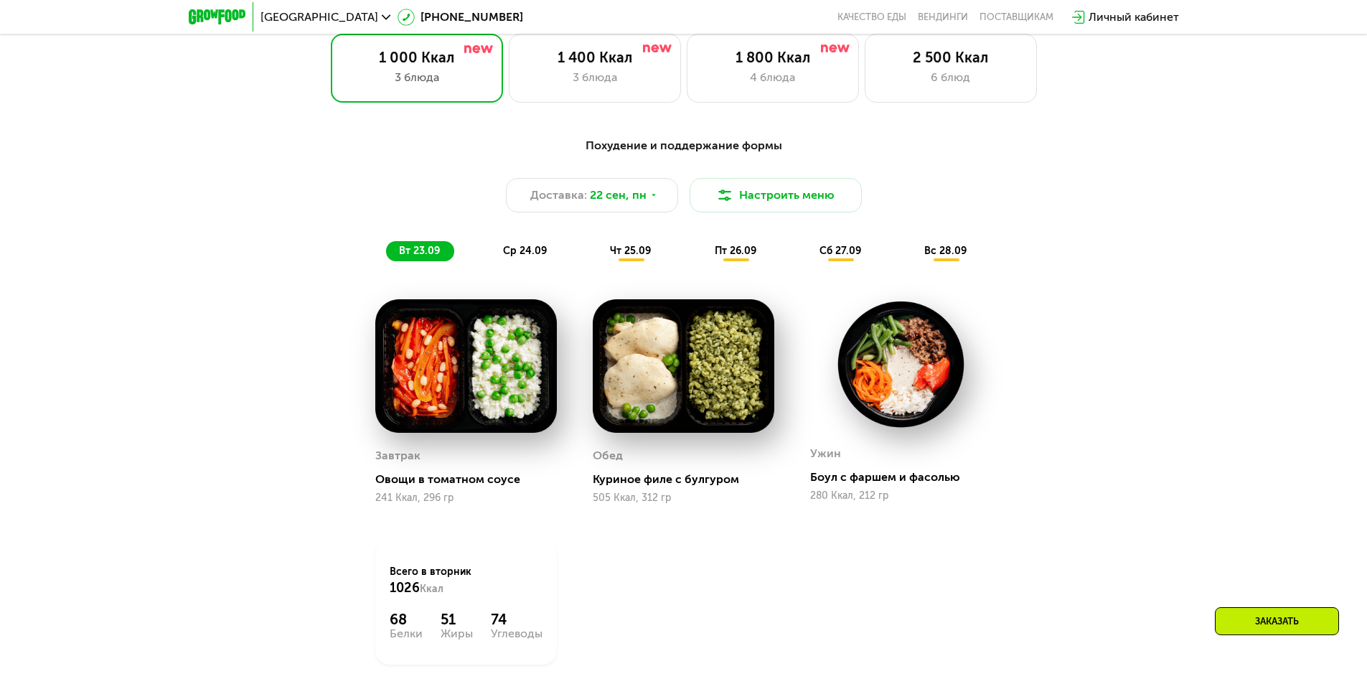
scroll to position [1220, 0]
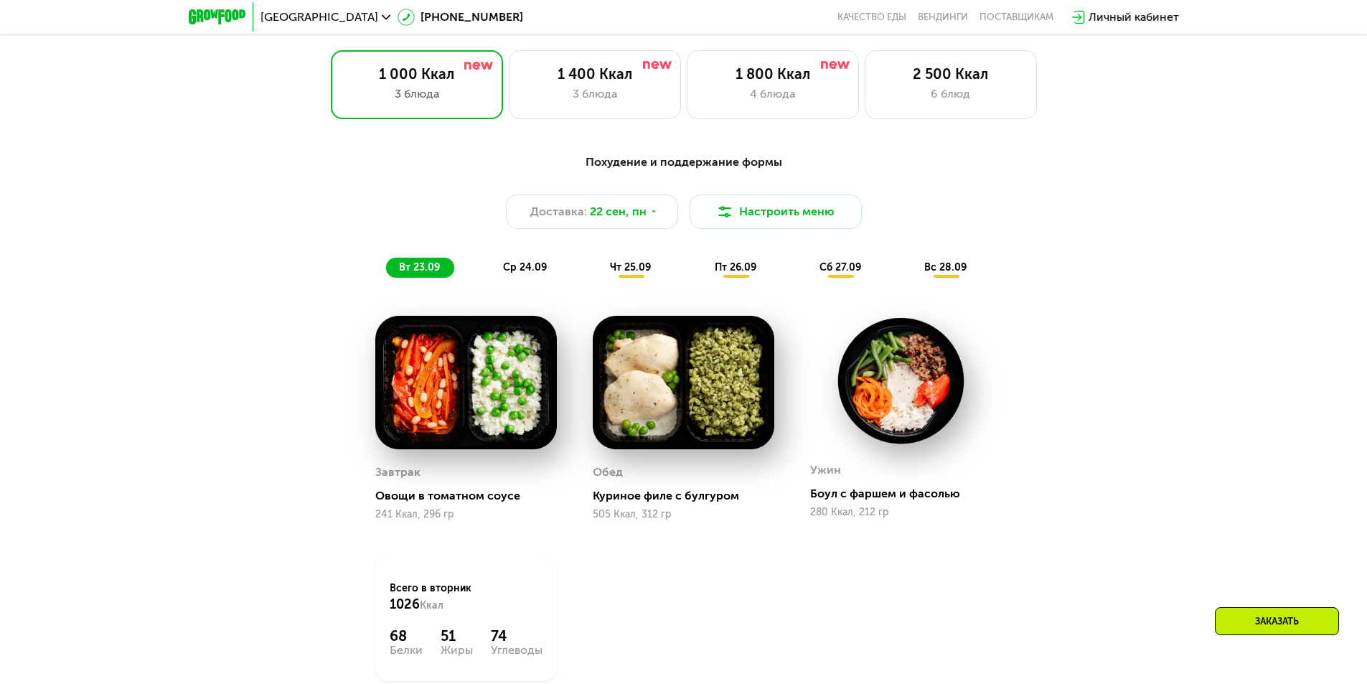
click at [511, 273] on span "ср 24.09" at bounding box center [525, 267] width 44 height 12
